Goal: Task Accomplishment & Management: Complete application form

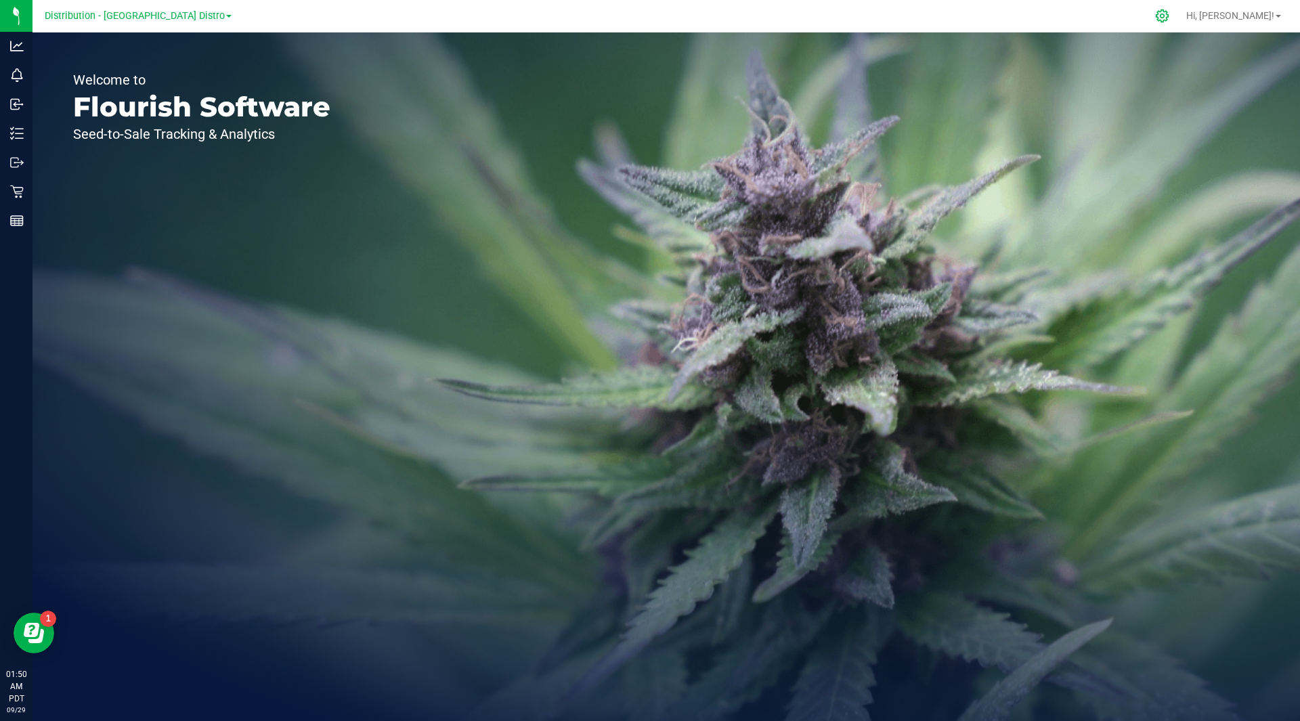
click at [1170, 18] on icon at bounding box center [1162, 16] width 14 height 14
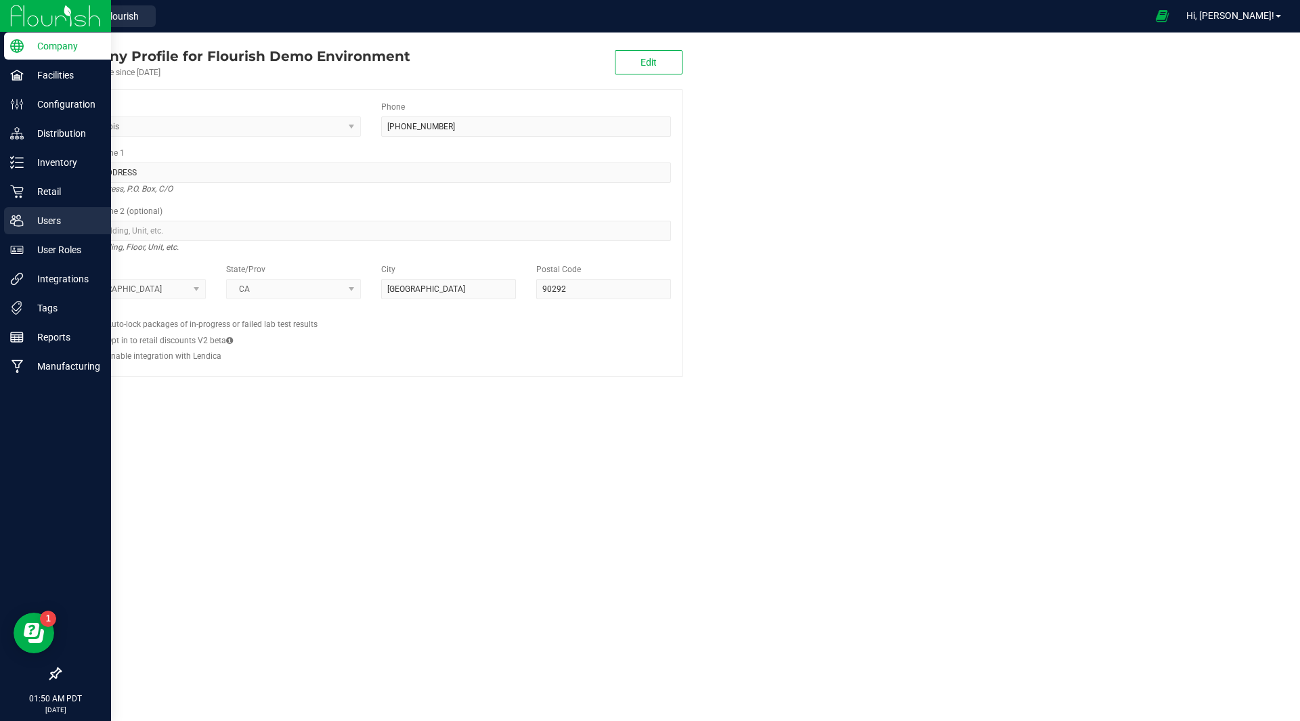
click at [64, 213] on p "Users" at bounding box center [64, 221] width 81 height 16
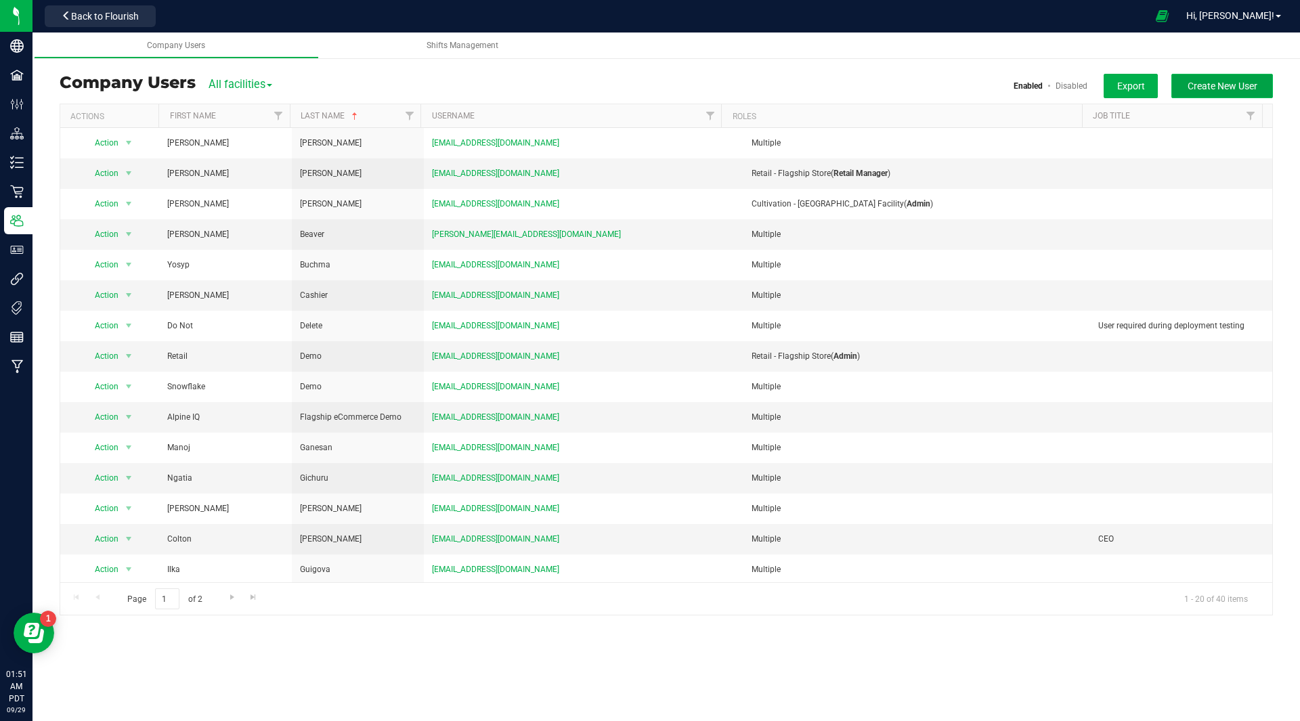
click at [1252, 83] on span "Create New User" at bounding box center [1223, 86] width 70 height 11
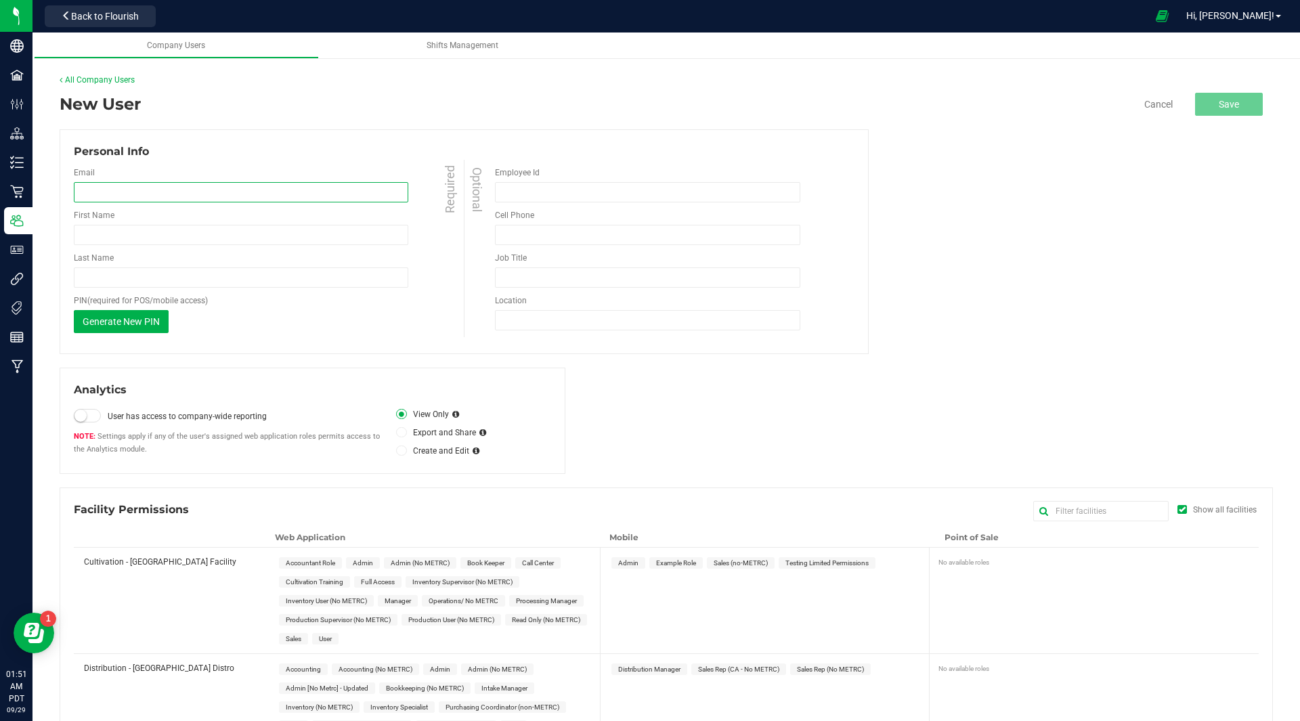
click at [246, 194] on input "email" at bounding box center [241, 192] width 335 height 20
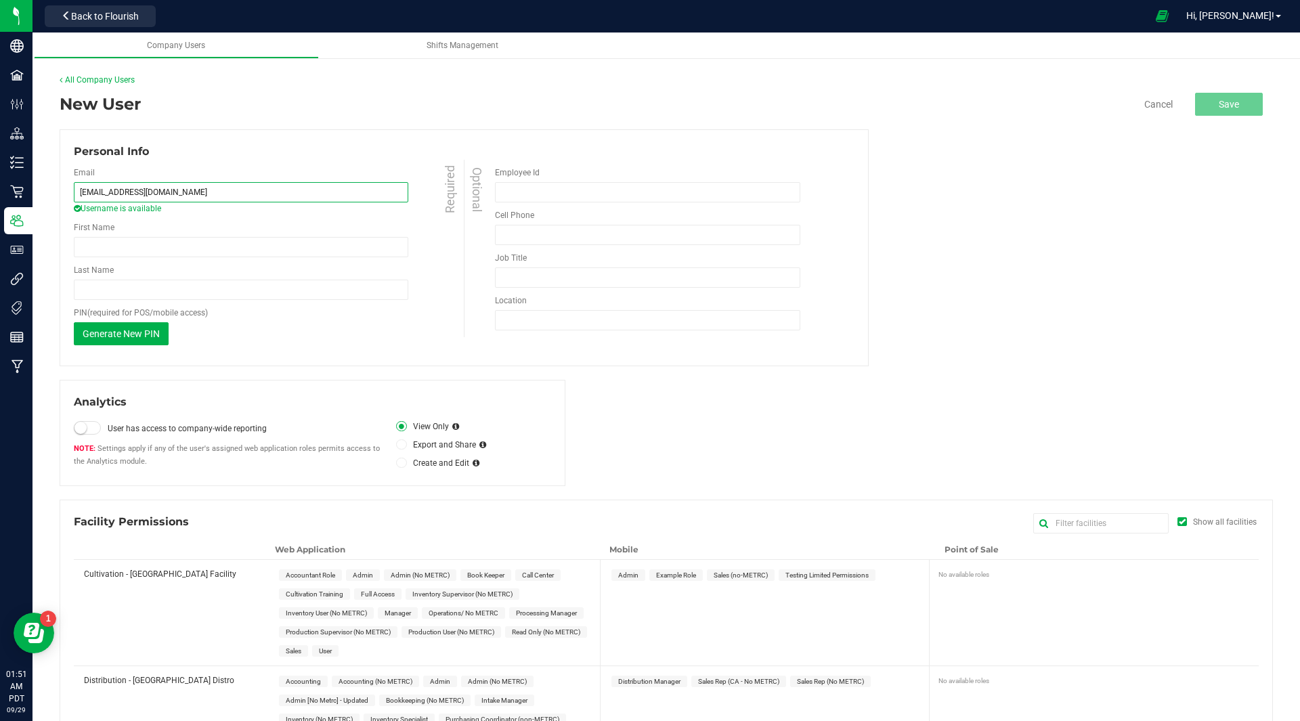
type input "[EMAIL_ADDRESS][DOMAIN_NAME]"
click at [215, 234] on div "First Name Required" at bounding box center [270, 239] width 393 height 36
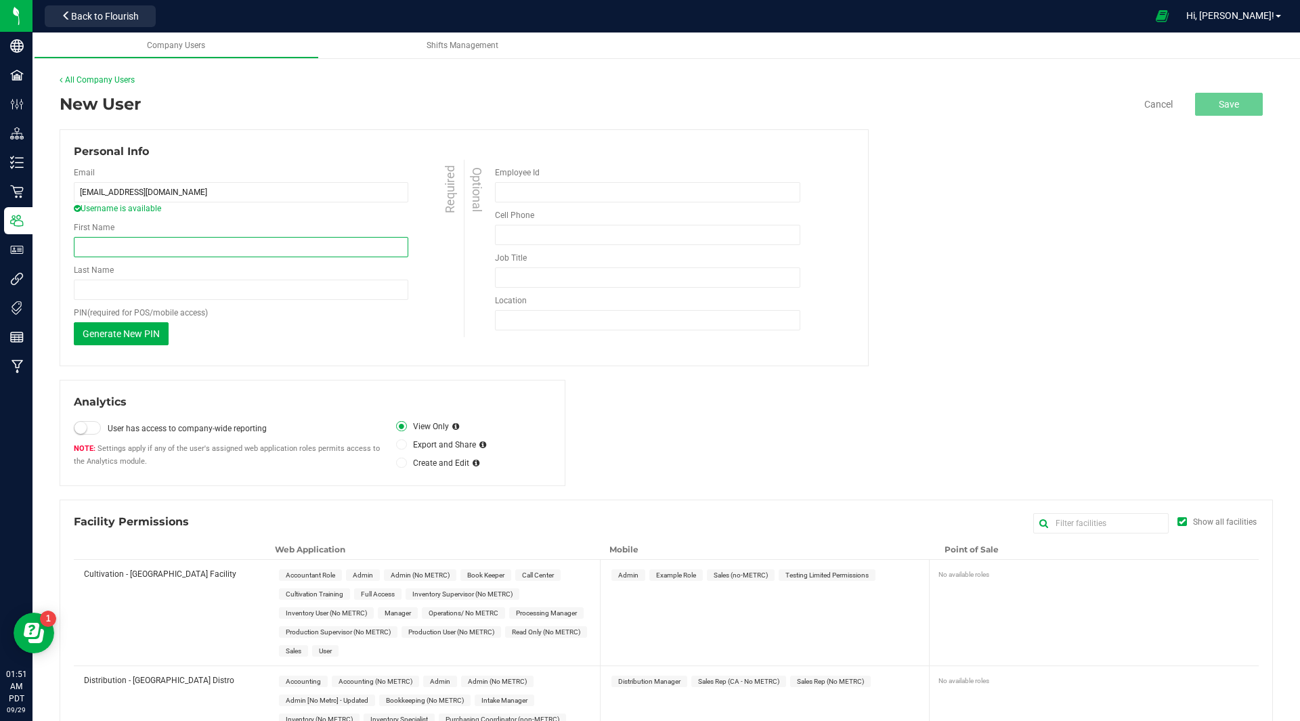
click at [191, 242] on input "First Name" at bounding box center [241, 247] width 335 height 20
type input "Nidhi"
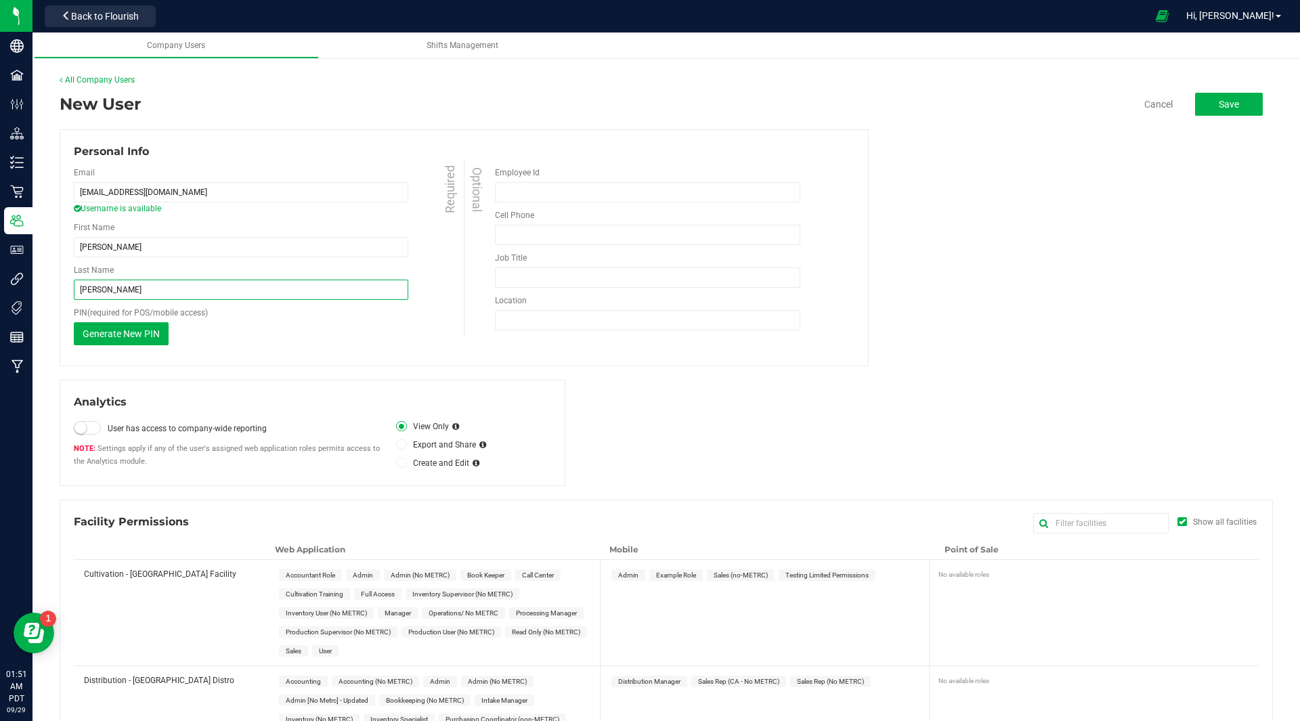
type input "Shah"
click at [263, 368] on div "New User Cancel Save Personal Info Email nshah+prod_demo@flourishsoftware.com U…" at bounding box center [667, 510] width 1214 height 836
click at [120, 338] on span "Generate New PIN" at bounding box center [121, 333] width 77 height 11
click at [115, 333] on input "436368" at bounding box center [108, 333] width 68 height 20
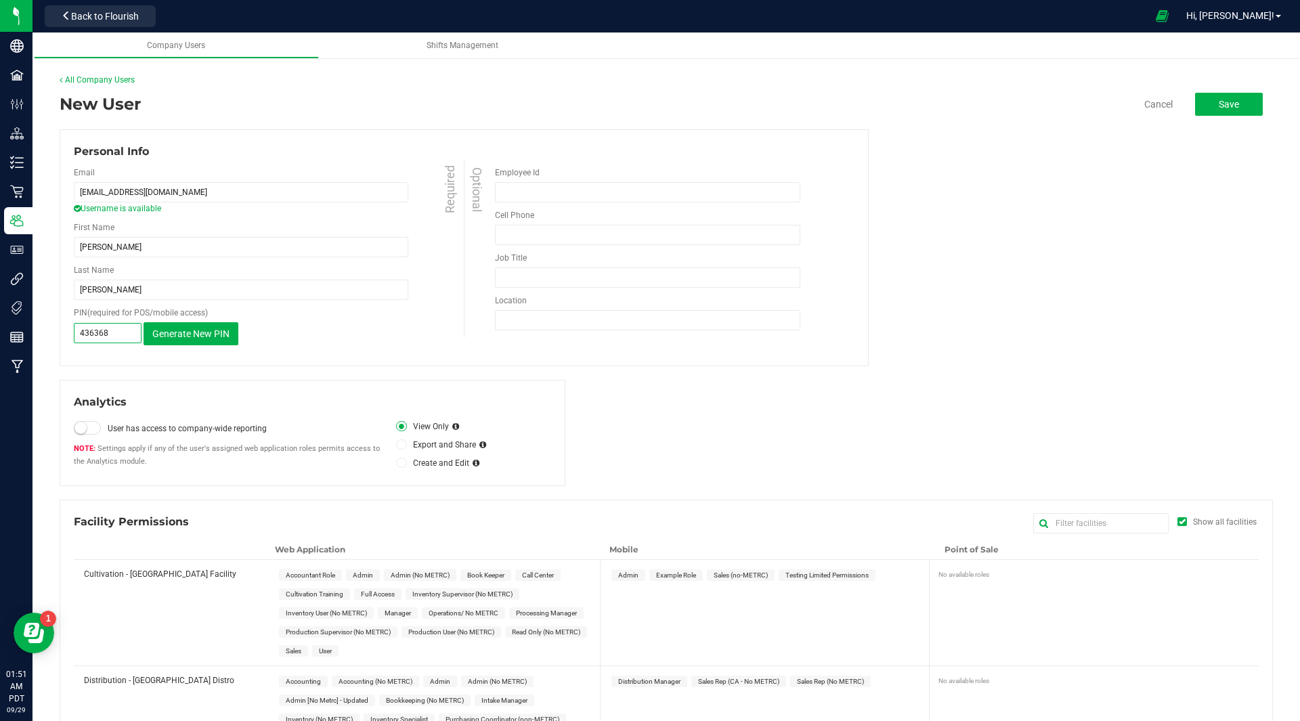
click at [115, 333] on input "436368" at bounding box center [108, 333] width 68 height 20
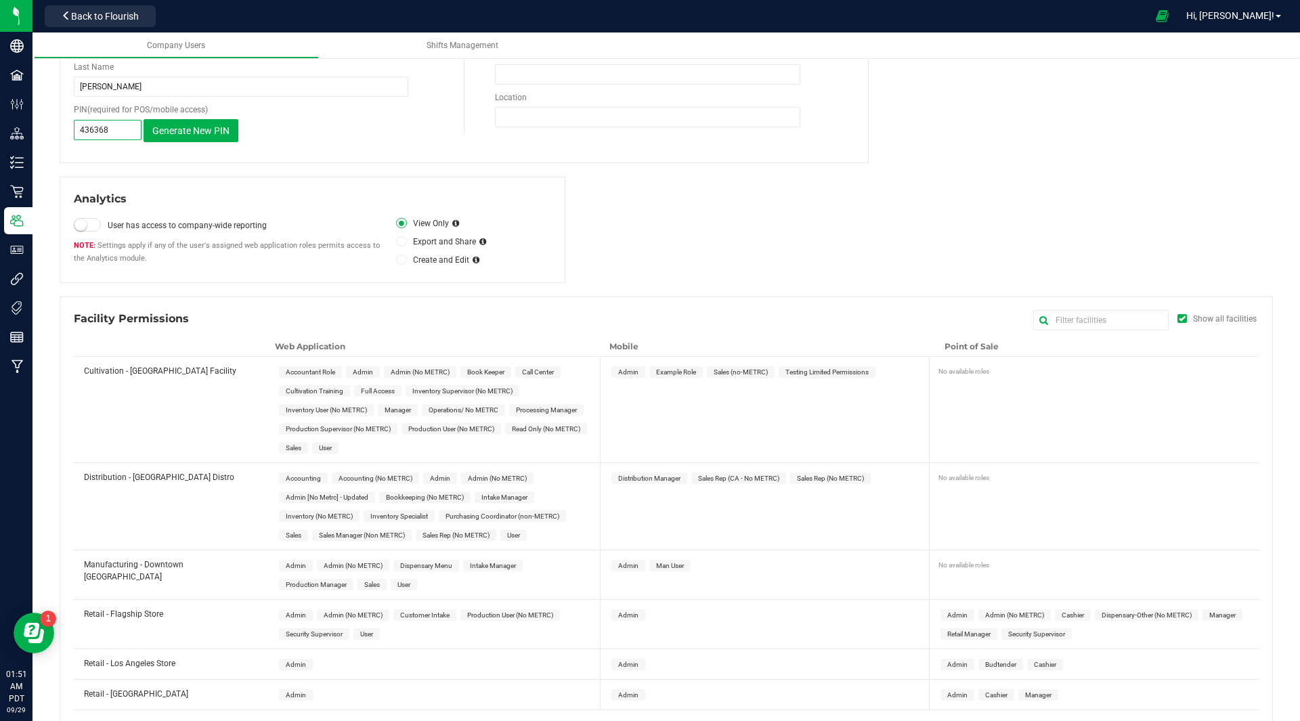
scroll to position [220, 0]
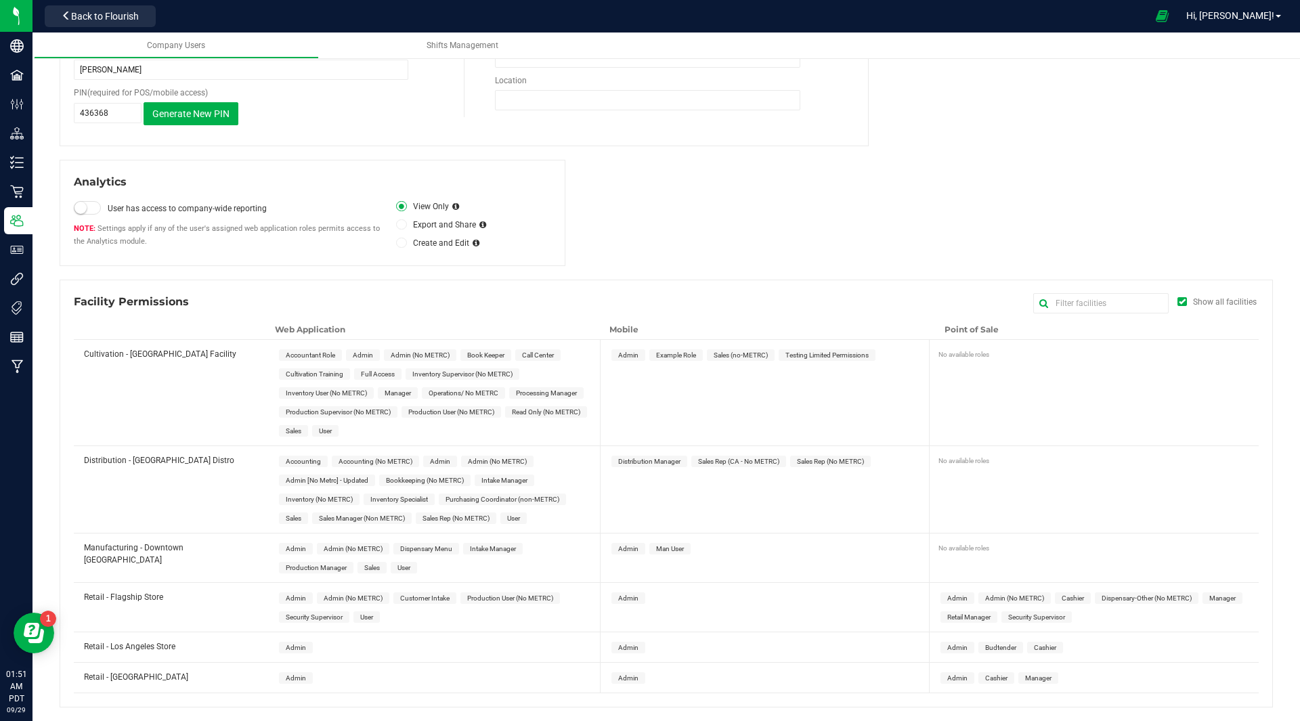
click at [359, 357] on span "Admin" at bounding box center [363, 354] width 20 height 7
click at [437, 456] on span "Admin" at bounding box center [440, 462] width 34 height 12
click at [298, 551] on span "Admin" at bounding box center [296, 548] width 20 height 7
click at [296, 603] on span "Admin" at bounding box center [296, 599] width 34 height 12
click at [295, 647] on span "Admin" at bounding box center [296, 647] width 20 height 7
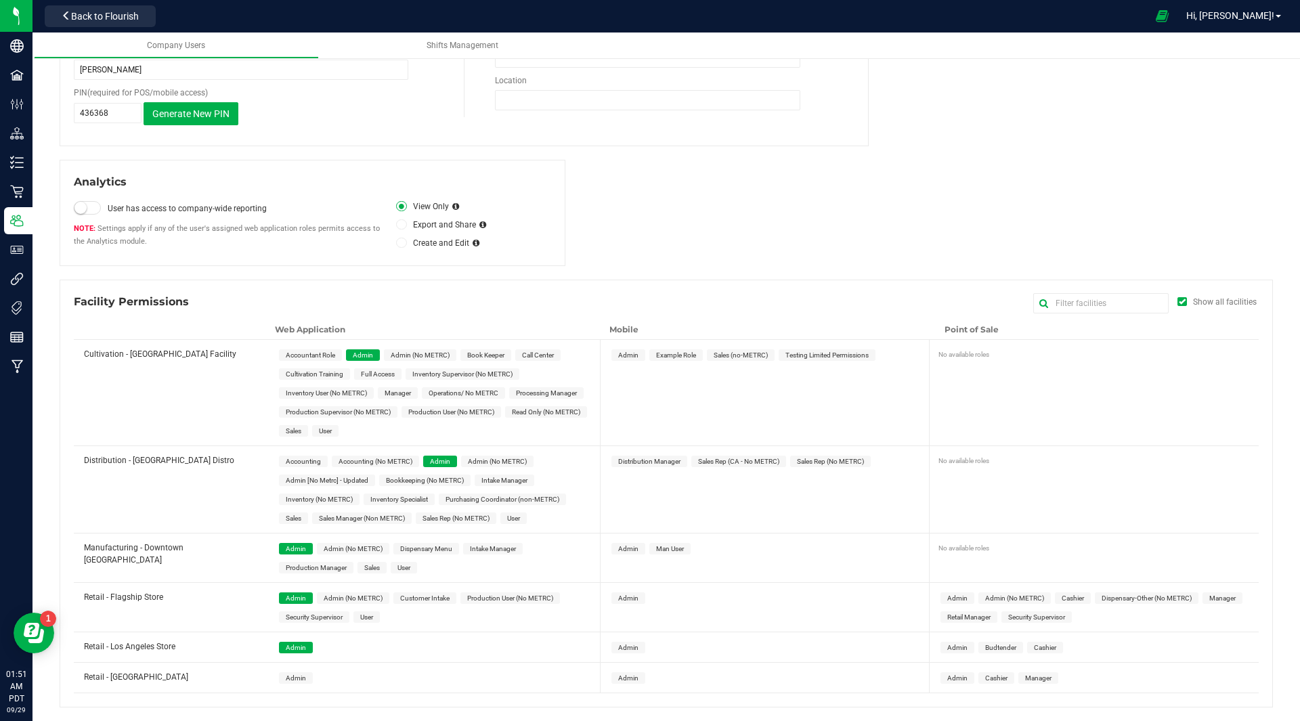
click at [297, 679] on span "Admin" at bounding box center [296, 678] width 20 height 7
click at [627, 344] on div "Admin Example Role Sales (no-METRC) Testing Limited Permissions" at bounding box center [768, 355] width 328 height 30
click at [624, 354] on span "Admin" at bounding box center [628, 354] width 20 height 7
click at [643, 456] on span "Distribution Manager" at bounding box center [650, 462] width 76 height 12
click at [618, 550] on span "Admin" at bounding box center [628, 548] width 20 height 7
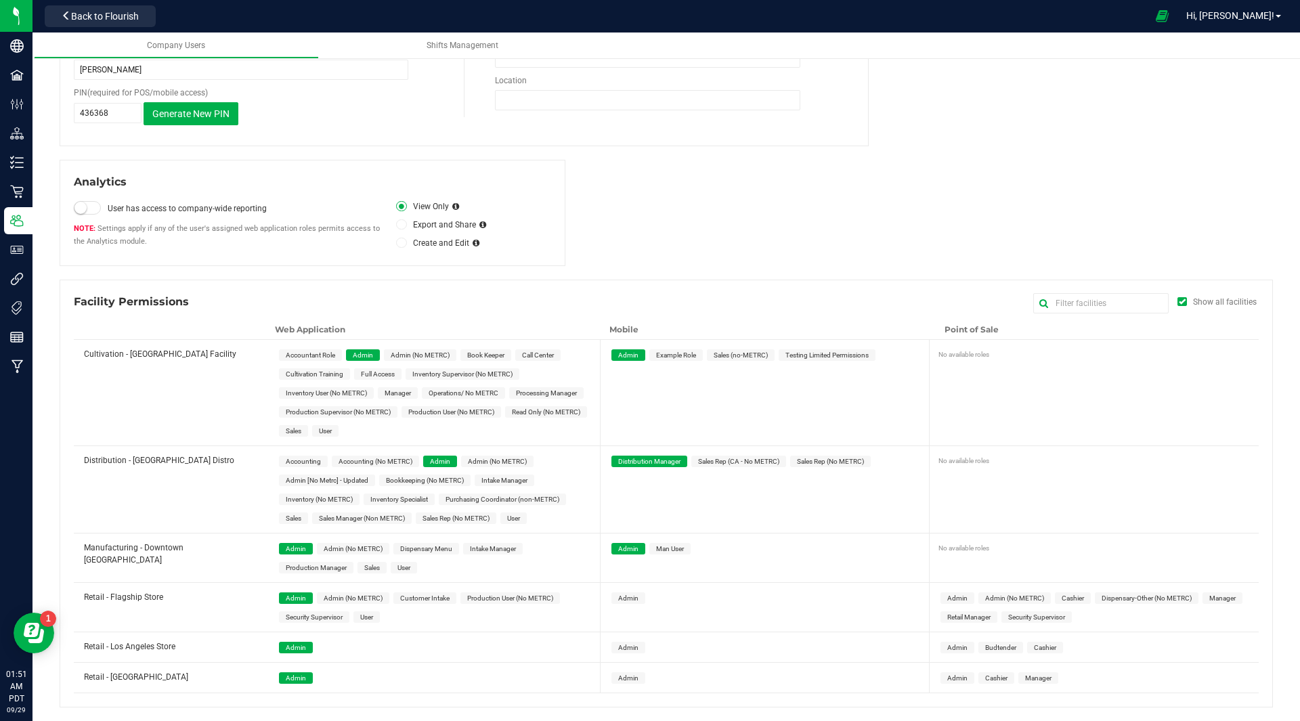
click at [627, 602] on span "Admin" at bounding box center [628, 598] width 20 height 7
click at [625, 651] on span "Admin" at bounding box center [628, 647] width 20 height 7
click at [634, 681] on span "Admin" at bounding box center [629, 678] width 34 height 12
click at [951, 601] on span "Admin" at bounding box center [957, 598] width 20 height 7
click at [951, 648] on span "Admin" at bounding box center [957, 647] width 20 height 7
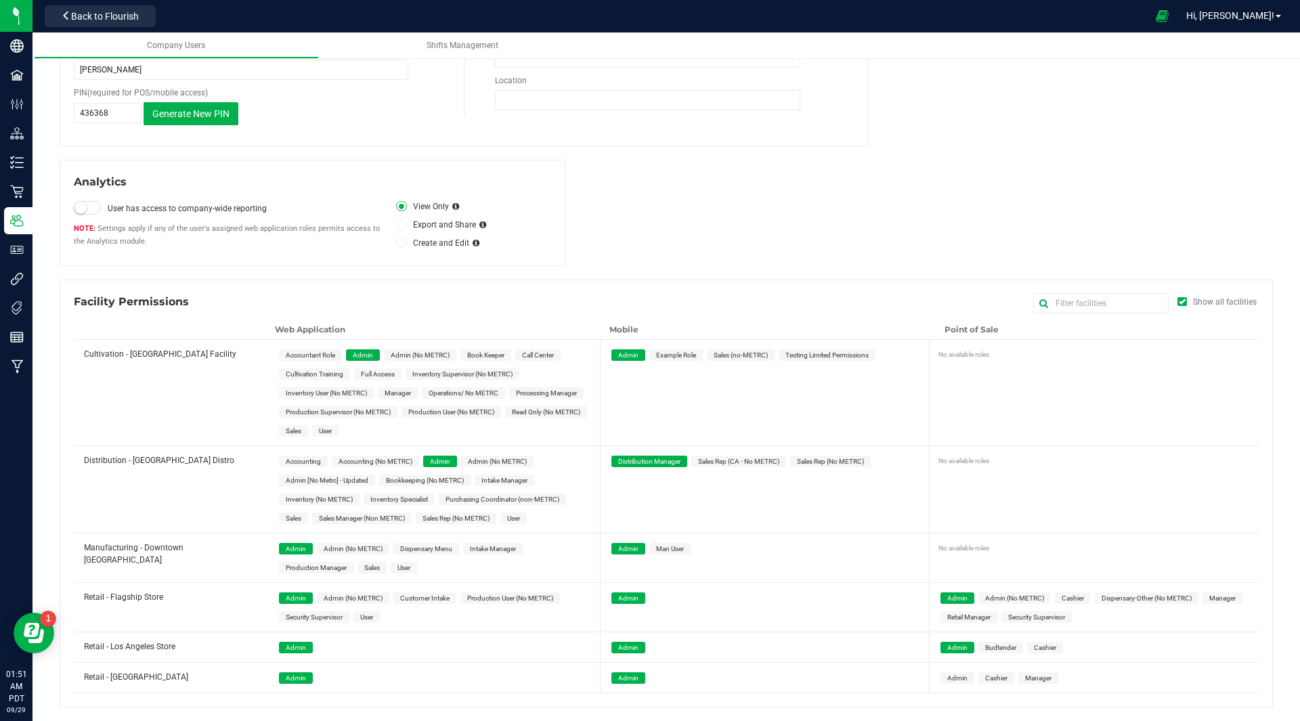
click at [951, 677] on span "Admin" at bounding box center [957, 678] width 20 height 7
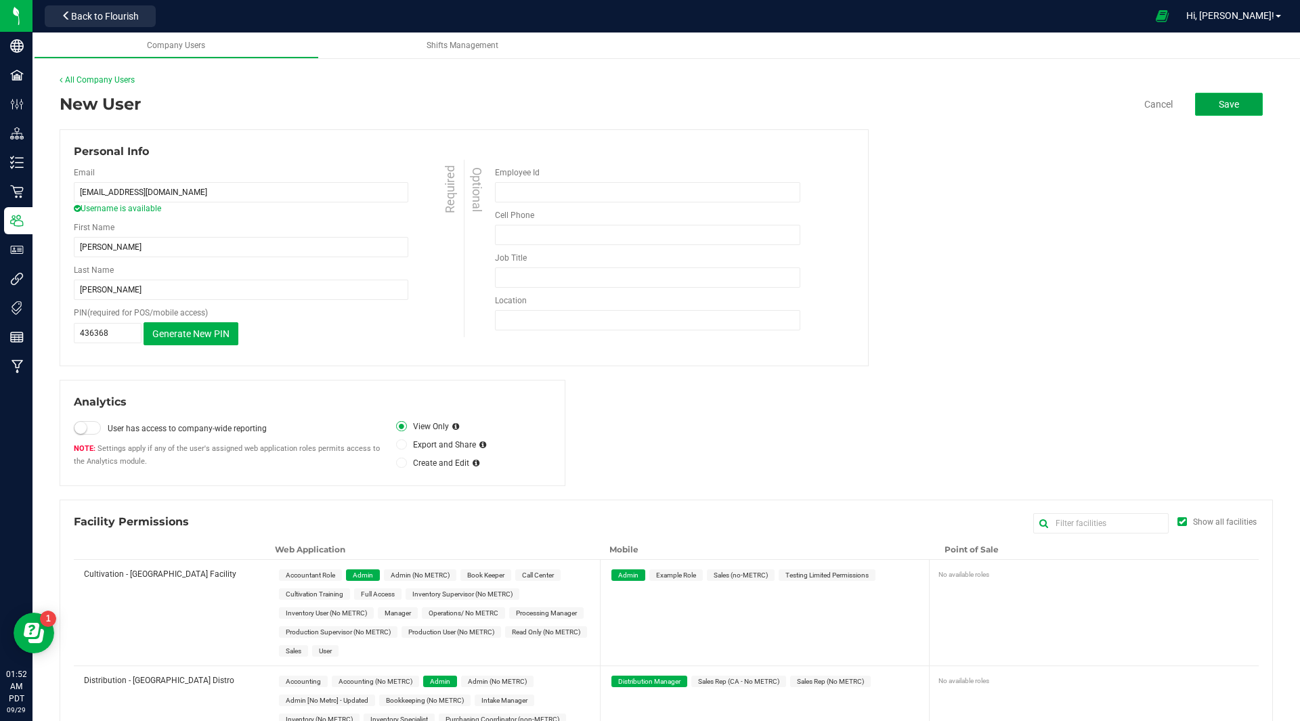
click at [1219, 103] on span "Save" at bounding box center [1229, 104] width 20 height 11
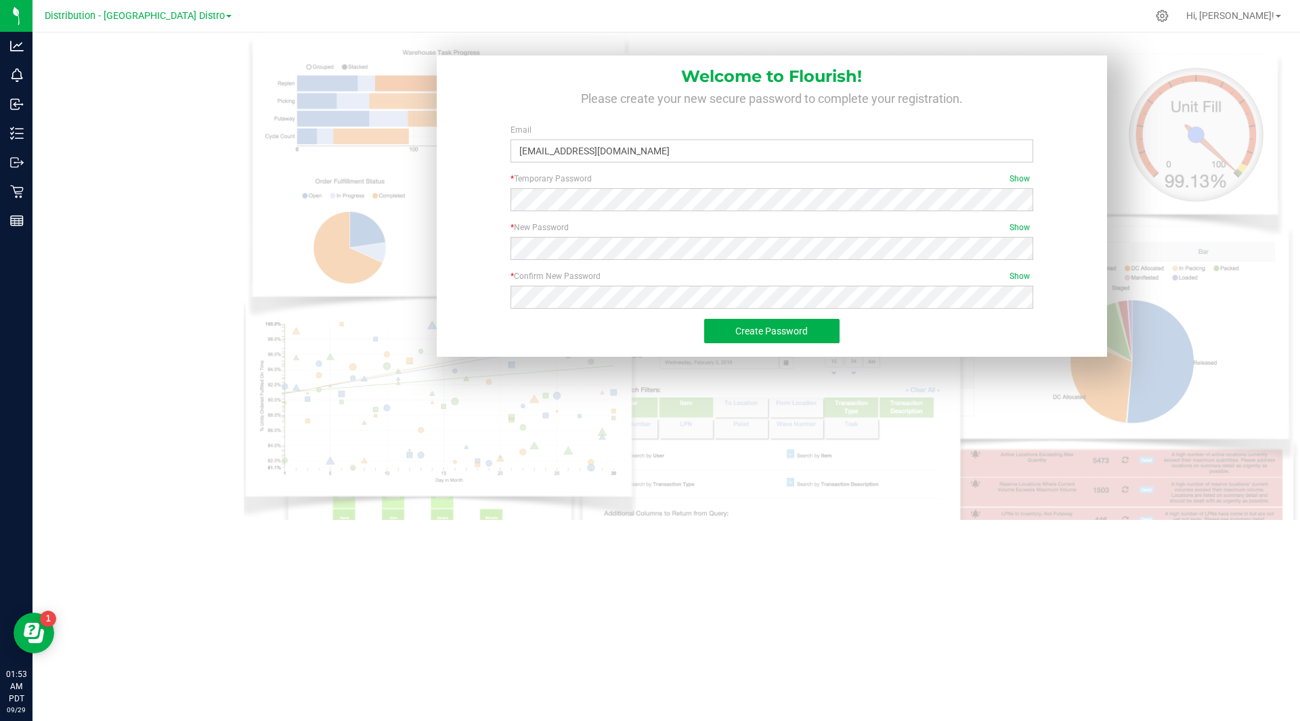
click at [545, 325] on div "Create Password" at bounding box center [772, 338] width 652 height 38
click at [762, 343] on button "Create Password" at bounding box center [771, 331] width 135 height 24
